Goal: Task Accomplishment & Management: Use online tool/utility

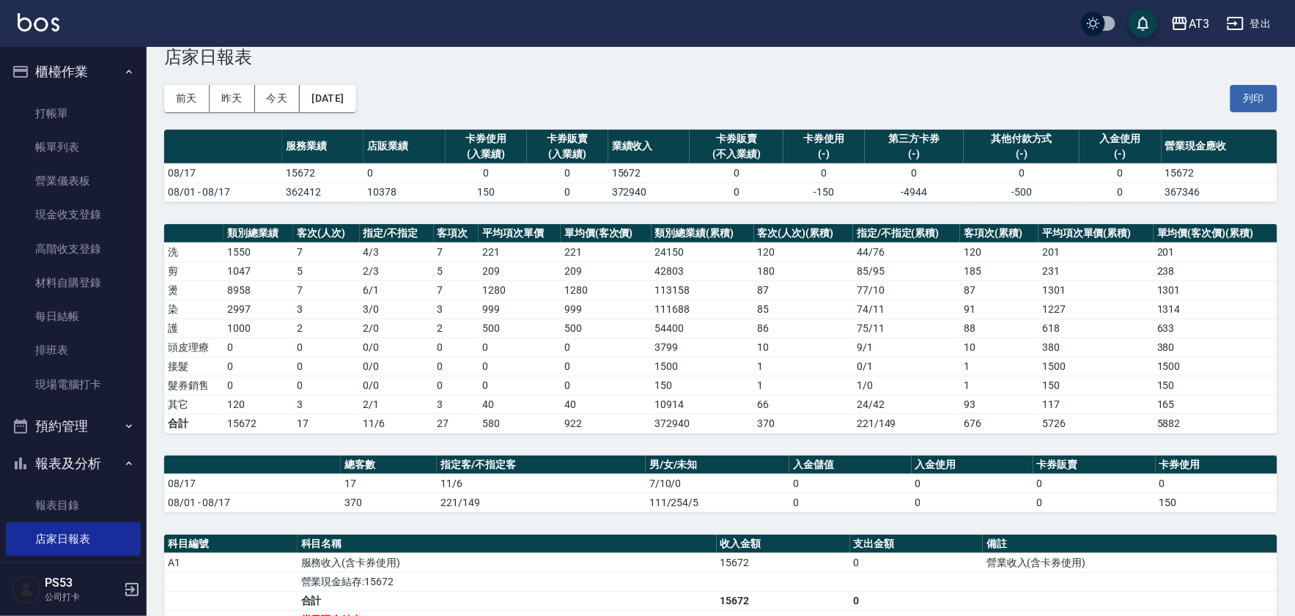
scroll to position [163, 0]
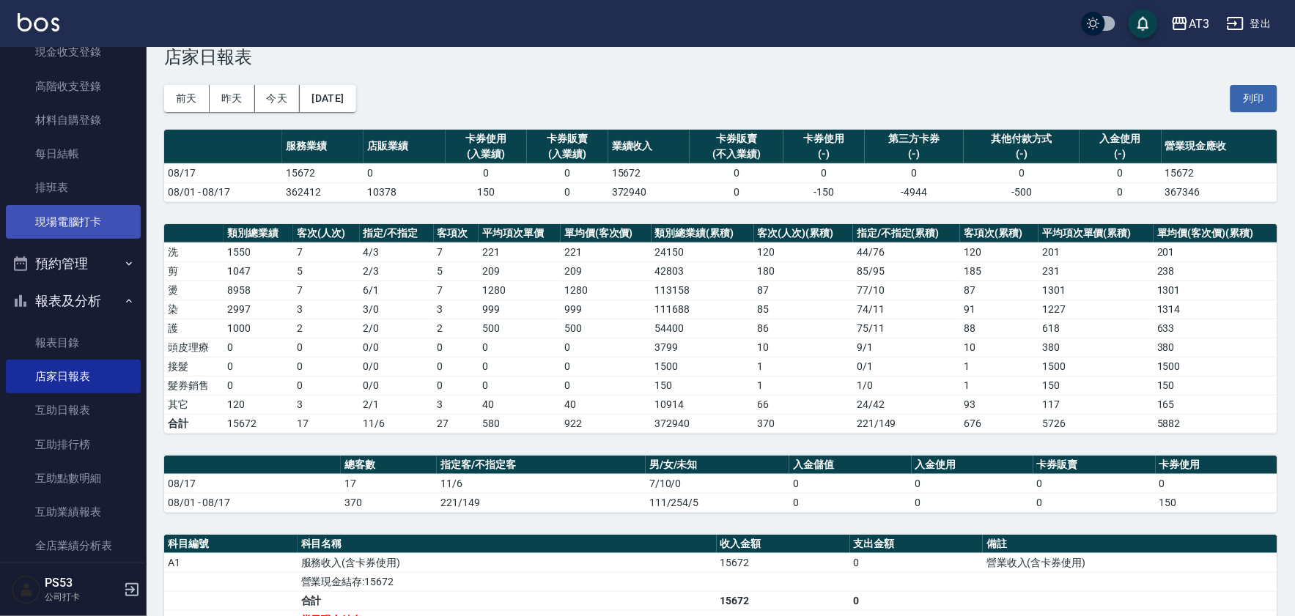
click at [40, 207] on link "現場電腦打卡" at bounding box center [73, 222] width 135 height 34
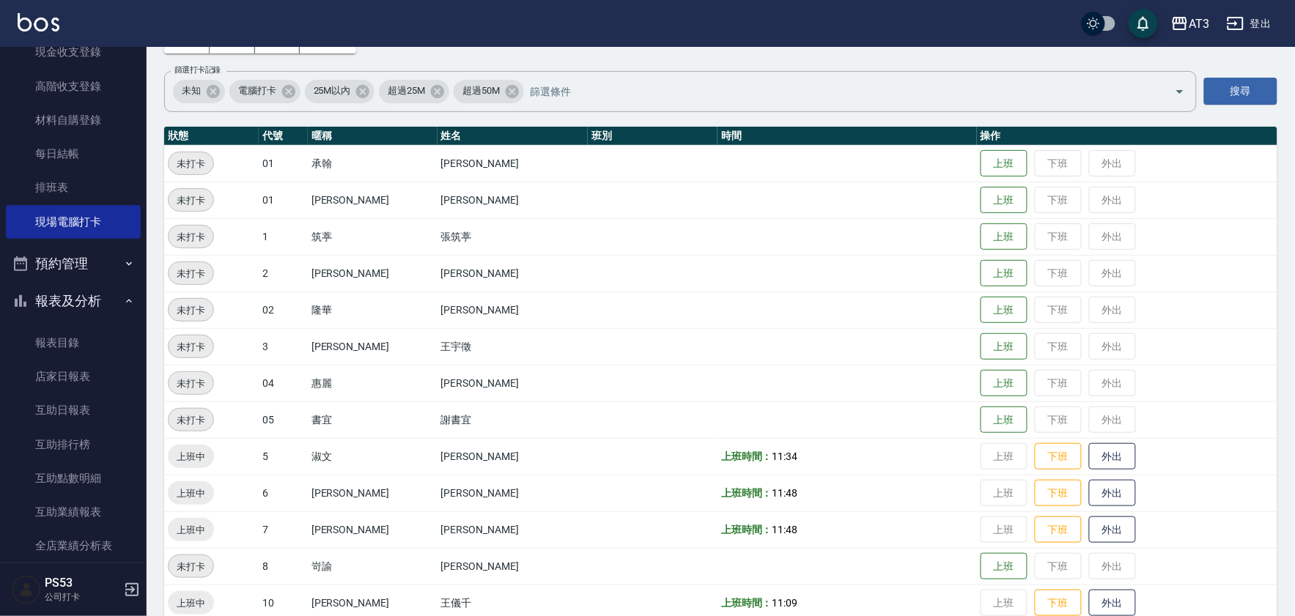
scroll to position [244, 0]
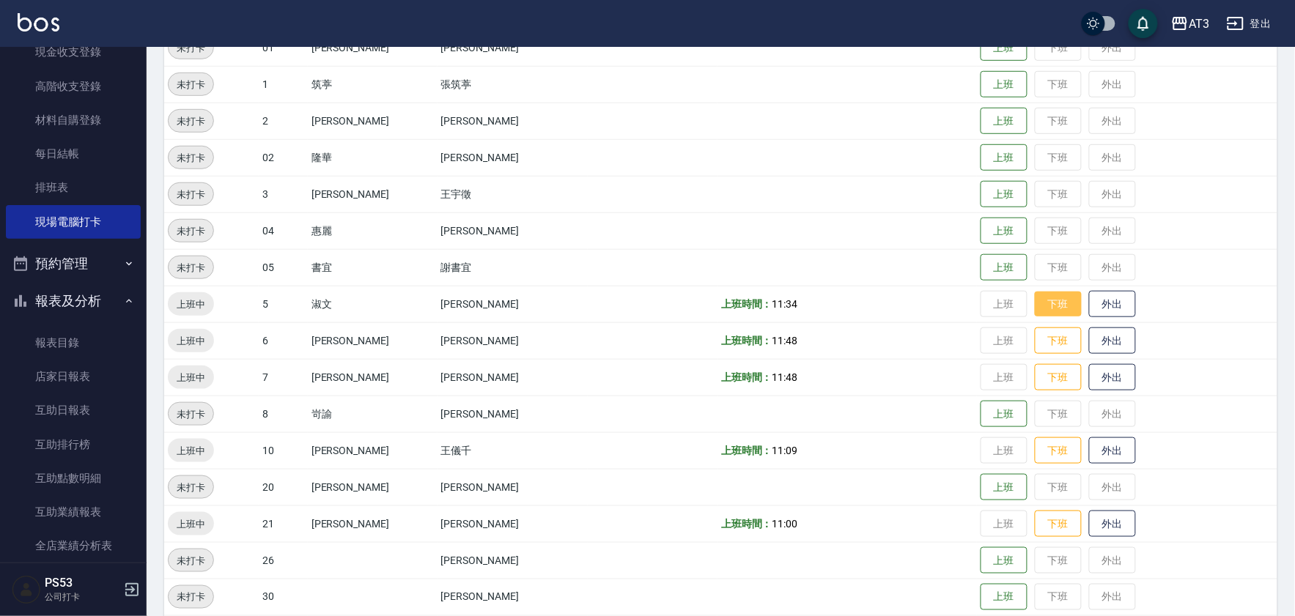
click at [1035, 305] on button "下班" at bounding box center [1058, 305] width 47 height 26
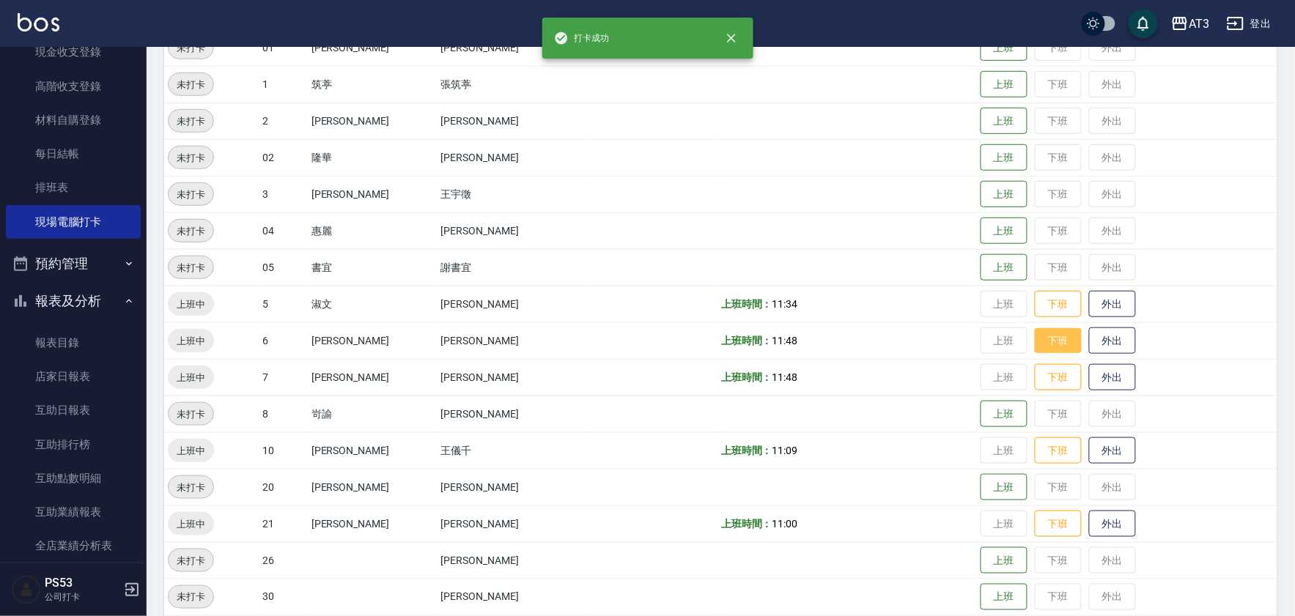
click at [1035, 335] on button "下班" at bounding box center [1058, 341] width 47 height 26
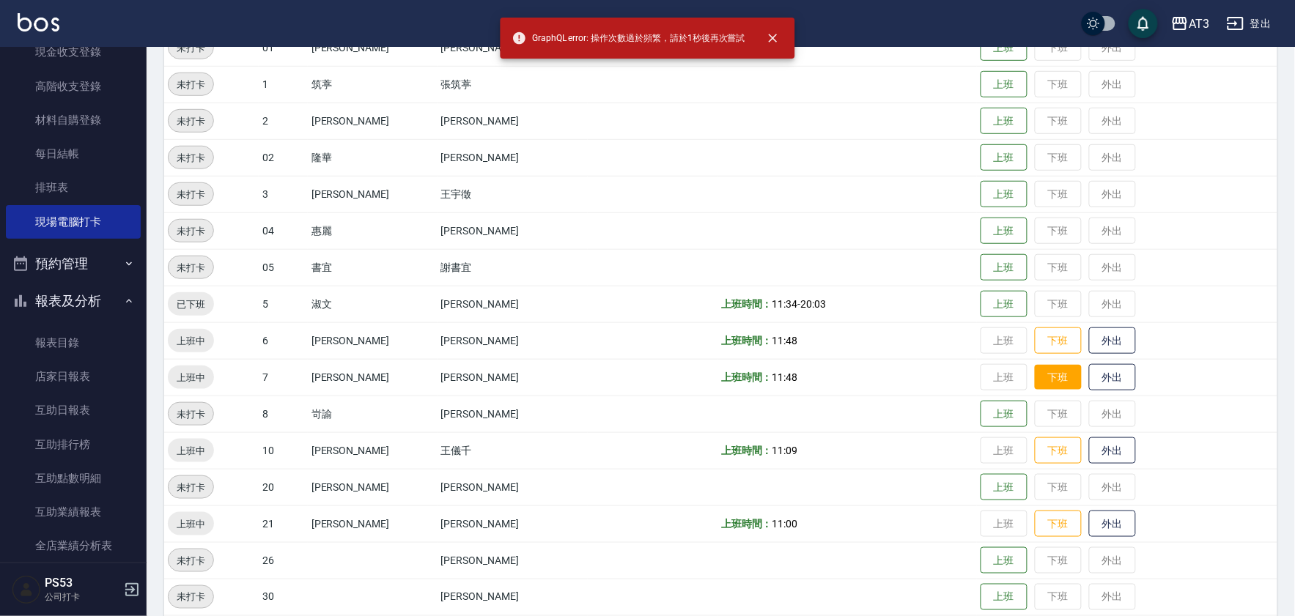
click at [1035, 378] on button "下班" at bounding box center [1058, 378] width 47 height 26
click at [1035, 347] on button "下班" at bounding box center [1058, 341] width 47 height 26
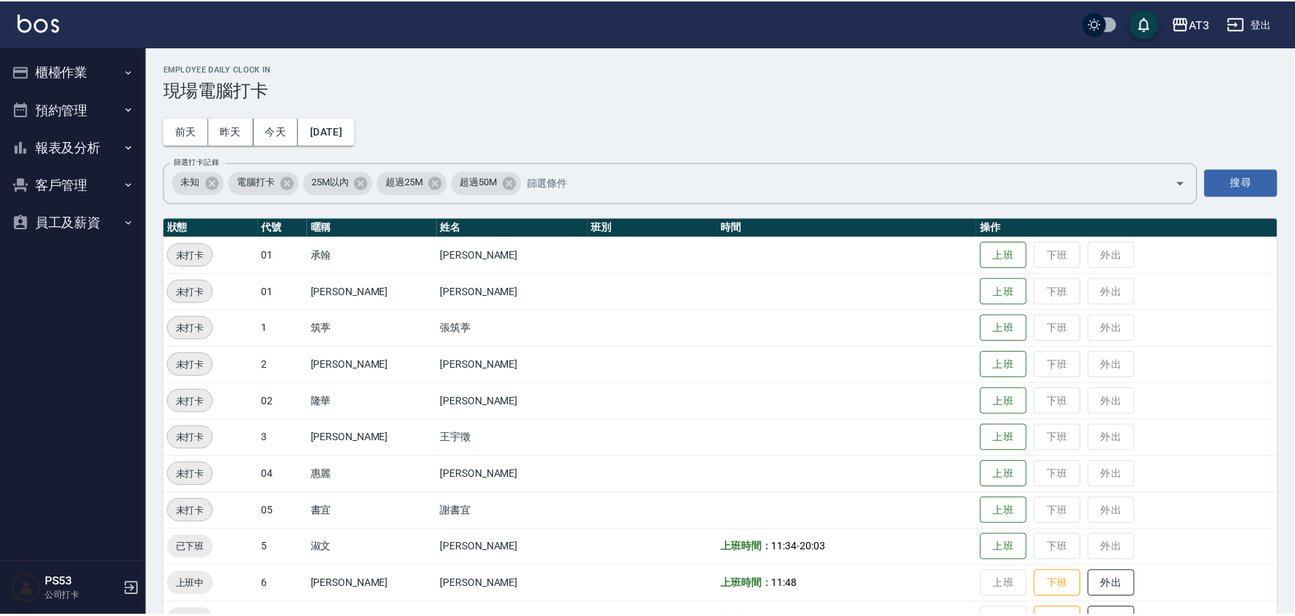
scroll to position [244, 0]
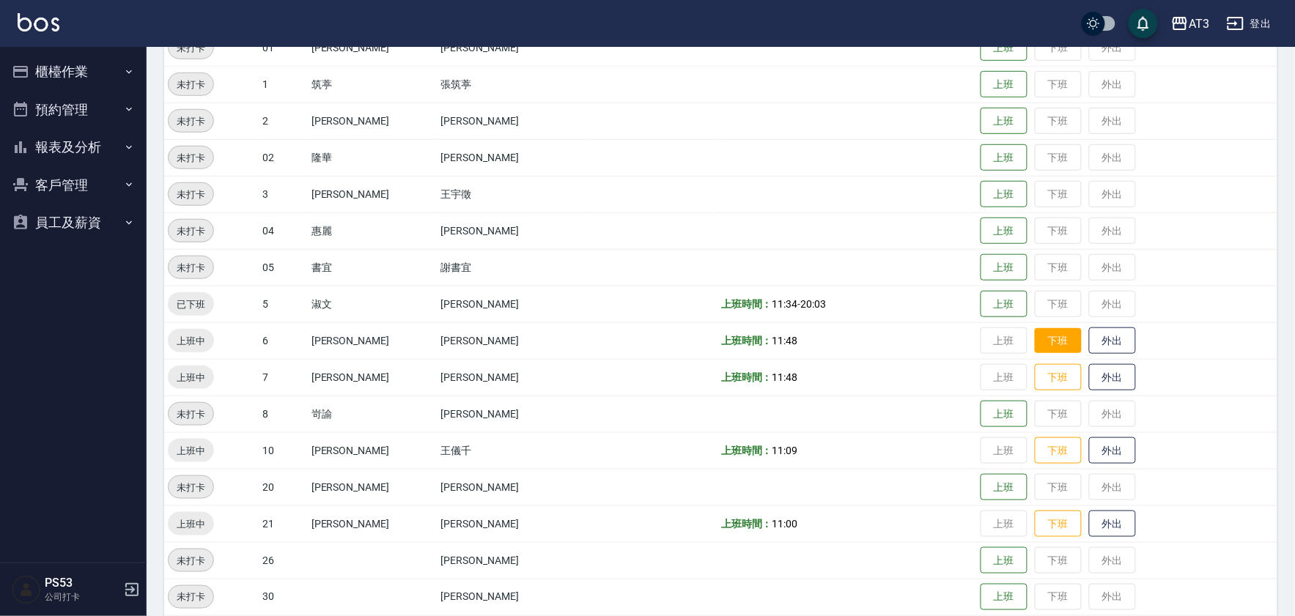
click at [1037, 342] on button "下班" at bounding box center [1058, 341] width 47 height 26
click at [1035, 370] on button "下班" at bounding box center [1058, 378] width 47 height 26
click at [1035, 449] on button "下班" at bounding box center [1058, 451] width 47 height 26
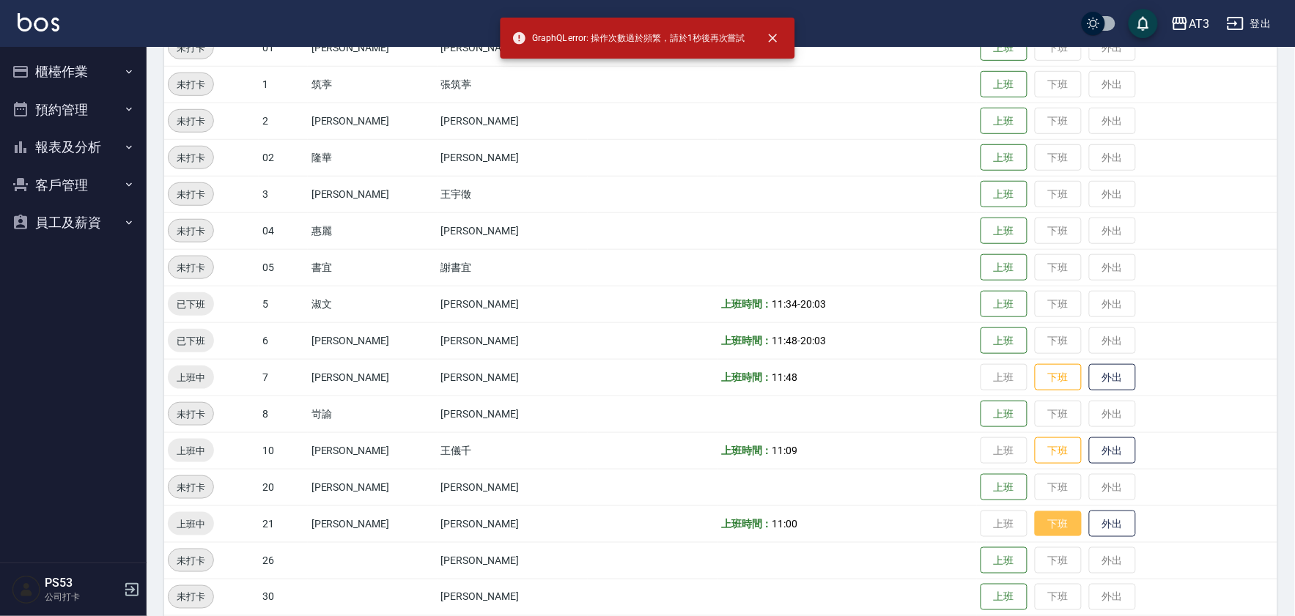
click at [1037, 519] on button "下班" at bounding box center [1058, 525] width 47 height 26
click at [1035, 449] on button "下班" at bounding box center [1058, 451] width 47 height 26
click at [1035, 374] on button "下班" at bounding box center [1058, 378] width 47 height 26
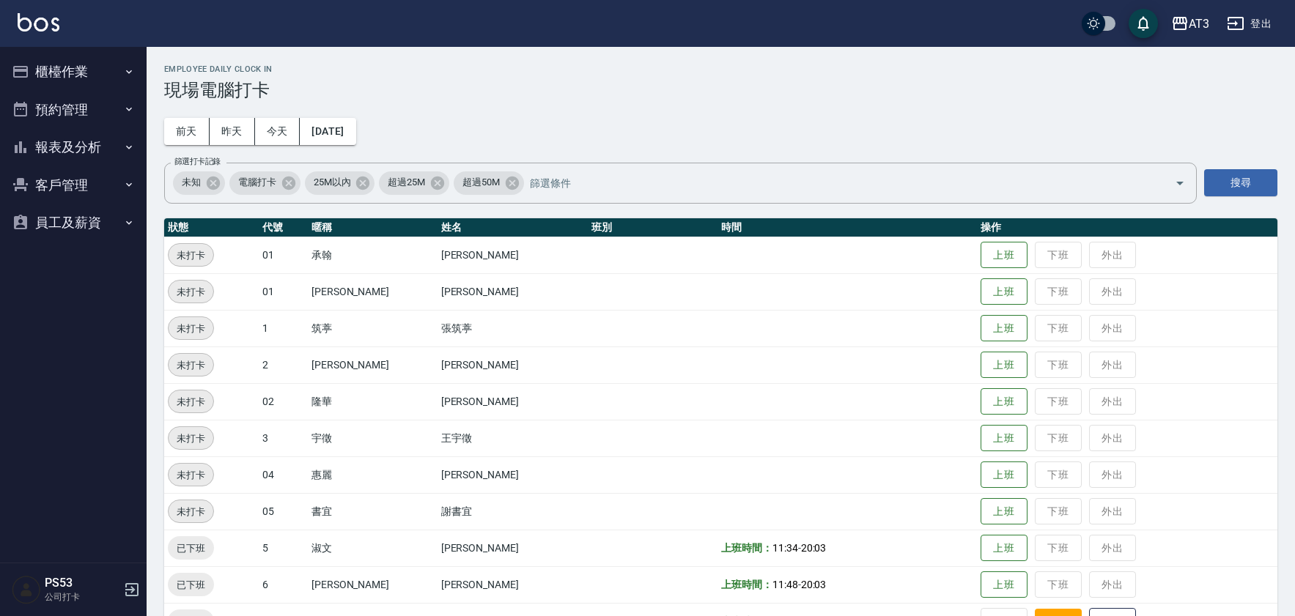
scroll to position [244, 0]
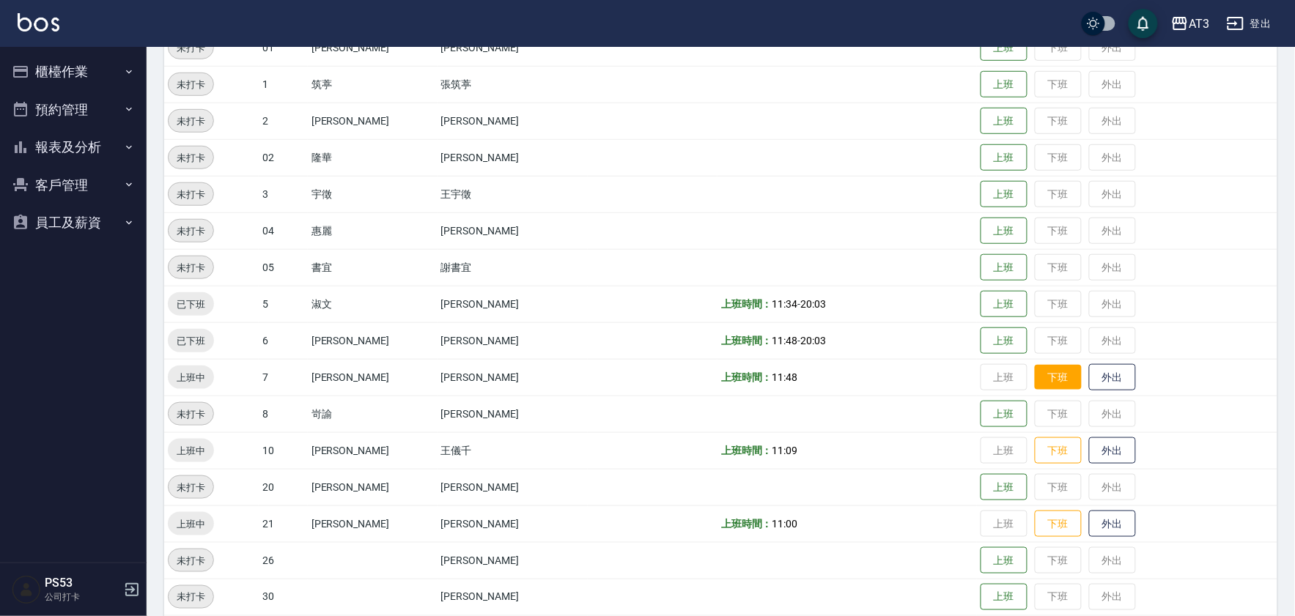
click at [1035, 380] on button "下班" at bounding box center [1058, 378] width 47 height 26
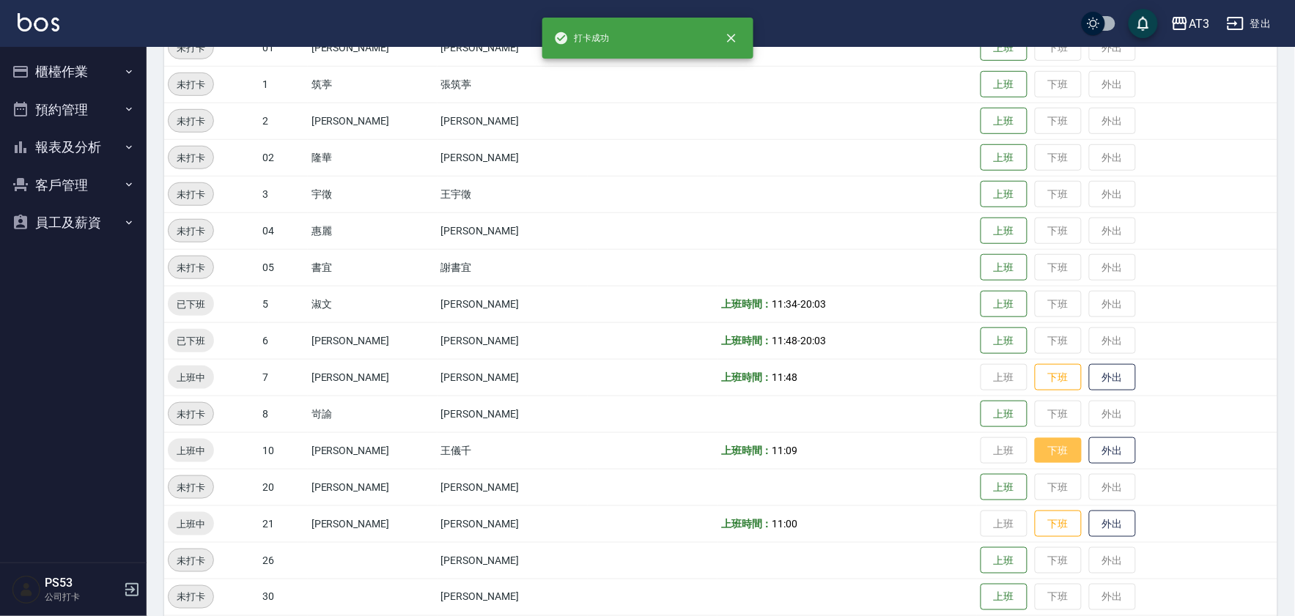
click at [1035, 451] on button "下班" at bounding box center [1058, 451] width 47 height 26
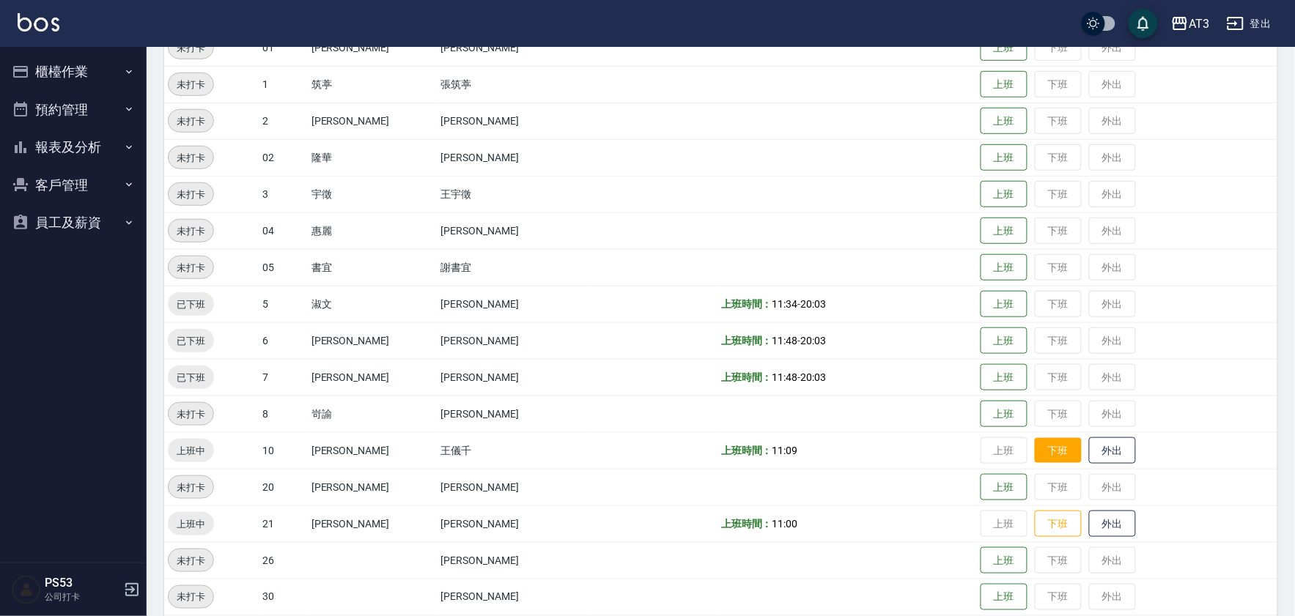
click at [1039, 450] on button "下班" at bounding box center [1058, 451] width 47 height 26
click at [1035, 523] on button "下班" at bounding box center [1058, 525] width 47 height 26
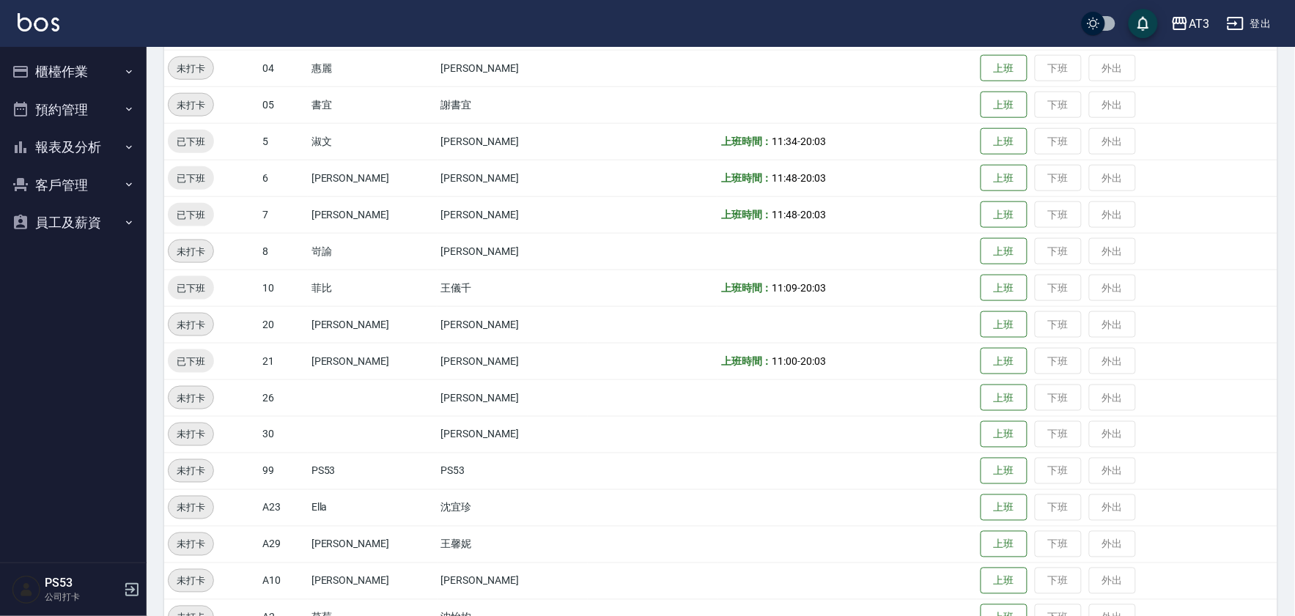
scroll to position [518, 0]
